Goal: Information Seeking & Learning: Learn about a topic

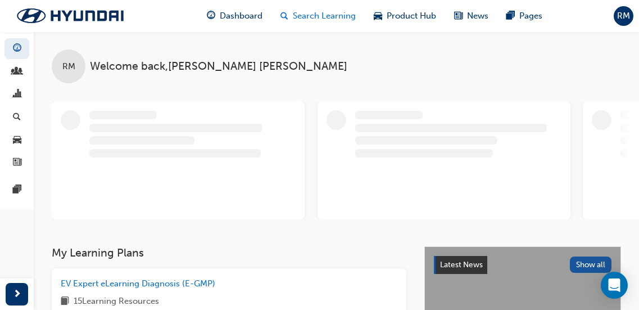
drag, startPoint x: 503, startPoint y: 22, endPoint x: 296, endPoint y: 11, distance: 207.2
click at [296, 11] on span "Search Learning" at bounding box center [324, 16] width 63 height 13
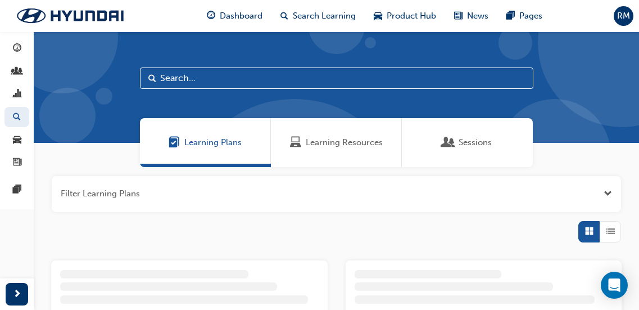
click at [331, 134] on div "Learning Resources" at bounding box center [336, 142] width 131 height 49
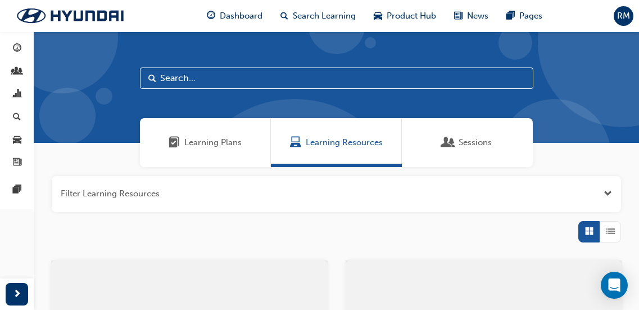
click at [232, 71] on input "text" at bounding box center [337, 77] width 394 height 21
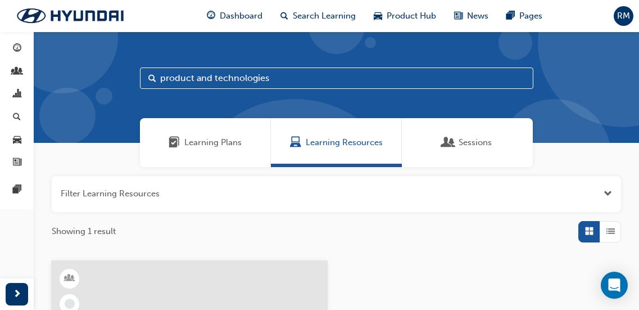
type input "product and technologies"
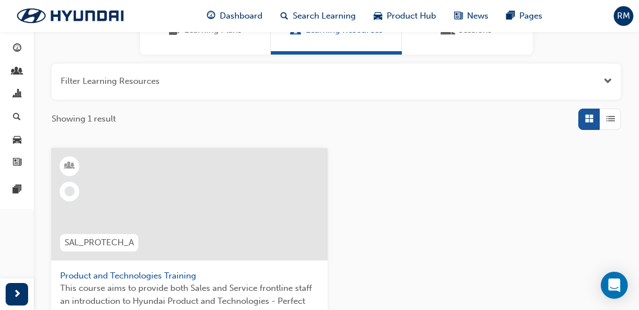
scroll to position [169, 0]
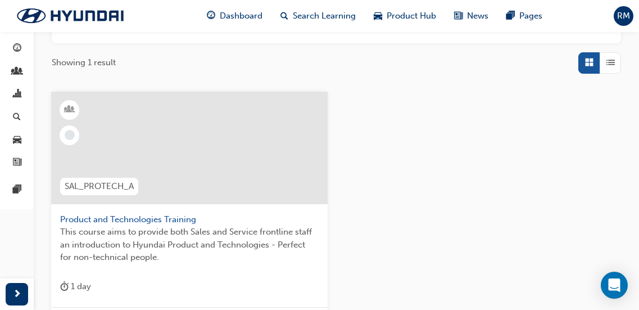
click at [184, 246] on span "This course aims to provide both Sales and Service frontline staff an introduct…" at bounding box center [189, 244] width 259 height 38
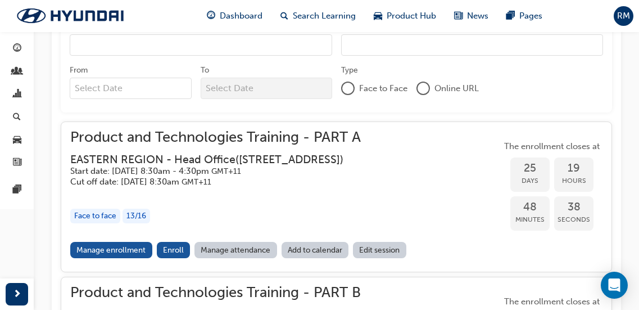
scroll to position [1076, 0]
